Goal: Navigation & Orientation: Understand site structure

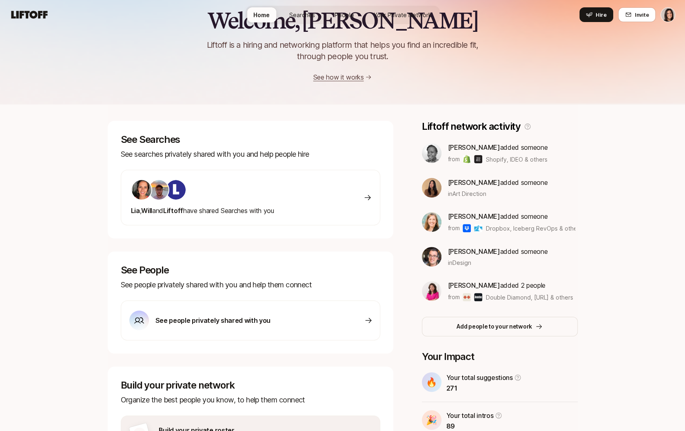
scroll to position [111, 0]
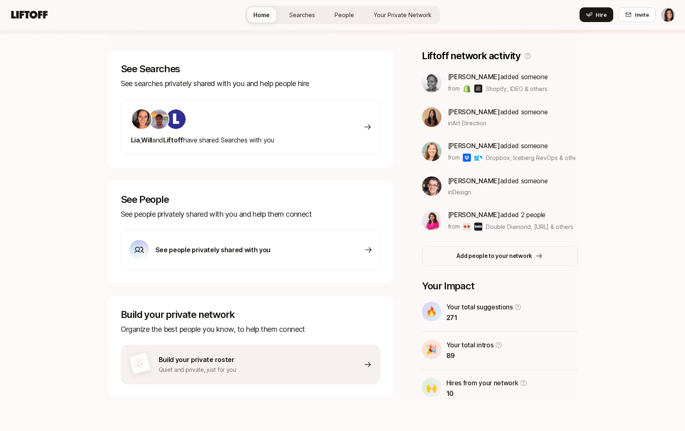
drag, startPoint x: 272, startPoint y: 365, endPoint x: 261, endPoint y: 390, distance: 27.2
click at [261, 388] on div "Build your private network Organize the best people you know, to help them conn…" at bounding box center [250, 346] width 285 height 101
click at [269, 373] on div "Build your private roster Quiet and private, just for you" at bounding box center [250, 364] width 259 height 39
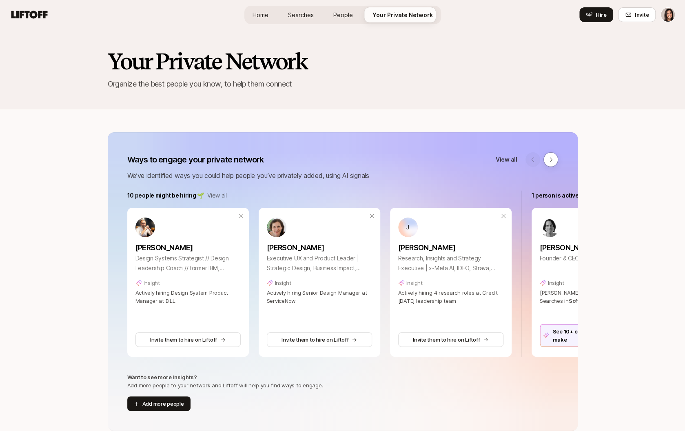
click at [147, 158] on p "Ways to engage your private network" at bounding box center [195, 159] width 137 height 11
copy p "Ways to engage your private network"
